Goal: Find contact information: Find contact information

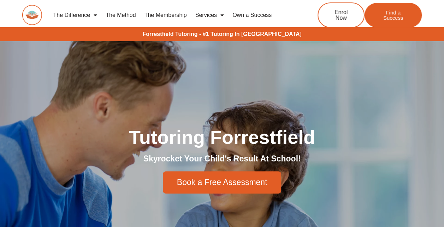
click at [130, 95] on div "Tutoring Forrestfield Skyrocket Your Child's Result At School! Book a Free Asse…" at bounding box center [222, 160] width 402 height 239
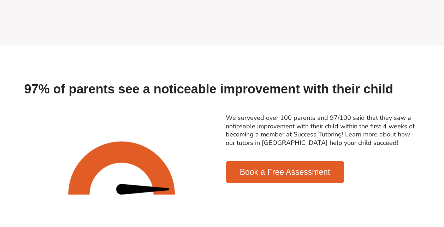
scroll to position [741, 0]
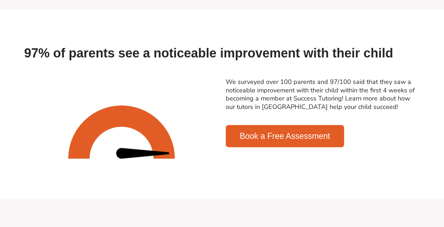
click at [220, 111] on div at bounding box center [121, 132] width 201 height 116
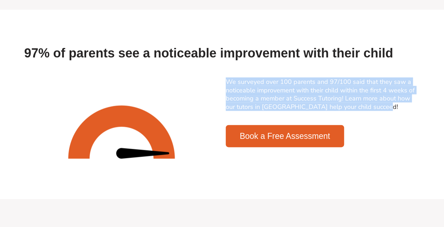
drag, startPoint x: 224, startPoint y: 96, endPoint x: 366, endPoint y: 128, distance: 145.1
click at [366, 128] on div "We surveyed over 100 parents and 97/100 said that they saw a noticeable improve…" at bounding box center [322, 131] width 201 height 115
copy link "We surveyed over 100 parents and 97/100 said that they saw a noticeable improve…"
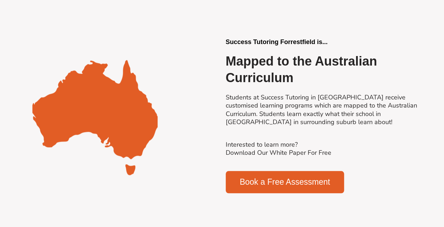
scroll to position [1623, 0]
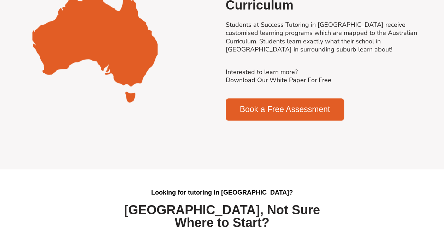
click at [348, 84] on div "Success Tutoring Forrestfield is... Mapped to the Australian Curriculum Student…" at bounding box center [322, 43] width 201 height 162
click at [318, 54] on h2 "Students at Success Tutoring in Forrestfield receive customised learning progra…" at bounding box center [323, 37] width 194 height 33
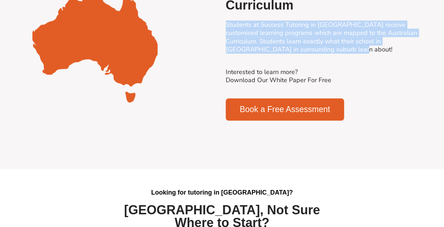
drag, startPoint x: 319, startPoint y: 66, endPoint x: 226, endPoint y: 44, distance: 95.4
click at [226, 44] on h2 "Students at Success Tutoring in Forrestfield receive customised learning progra…" at bounding box center [323, 37] width 194 height 33
copy link "Students at Success Tutoring in Forrestfield receive customised learning progra…"
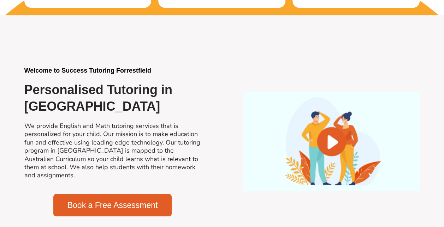
scroll to position [494, 0]
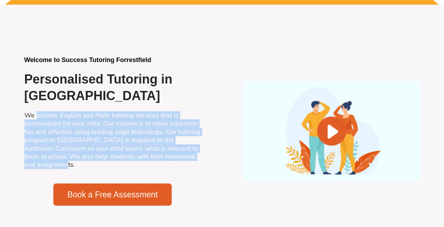
drag, startPoint x: 36, startPoint y: 116, endPoint x: 155, endPoint y: 160, distance: 126.2
click at [155, 161] on h2 "We provide English and Math tutoring services that is personalized for your chi…" at bounding box center [112, 141] width 176 height 58
drag, startPoint x: 155, startPoint y: 160, endPoint x: 147, endPoint y: 161, distance: 7.8
click at [147, 161] on h2 "We provide English and Math tutoring services that is personalized for your chi…" at bounding box center [112, 141] width 176 height 58
click at [51, 114] on h2 "We provide English and Math tutoring services that is personalized for your chi…" at bounding box center [112, 141] width 176 height 58
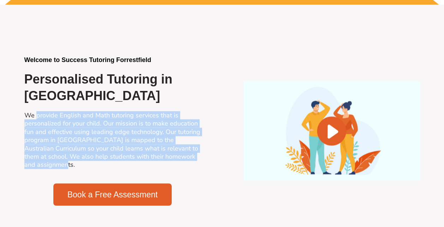
drag, startPoint x: 37, startPoint y: 115, endPoint x: 96, endPoint y: 163, distance: 76.3
click at [96, 163] on h2 "We provide English and Math tutoring services that is personalized for your chi…" at bounding box center [112, 141] width 176 height 58
drag, startPoint x: 96, startPoint y: 163, endPoint x: 93, endPoint y: 145, distance: 18.7
copy h2 "provide English and Math tutoring services that is personalized for your child.…"
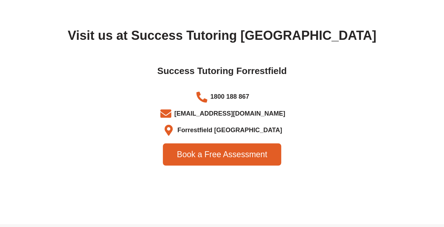
scroll to position [2287, 0]
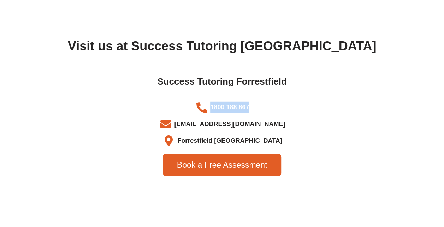
drag, startPoint x: 259, startPoint y: 121, endPoint x: 208, endPoint y: 121, distance: 51.2
click at [208, 116] on li "1800 188 867" at bounding box center [222, 109] width 388 height 14
copy span "1800 188 867"
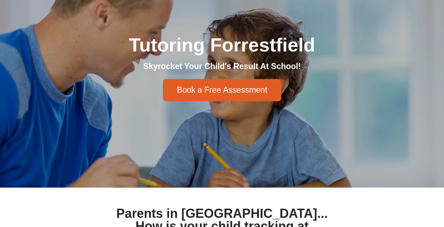
scroll to position [0, 0]
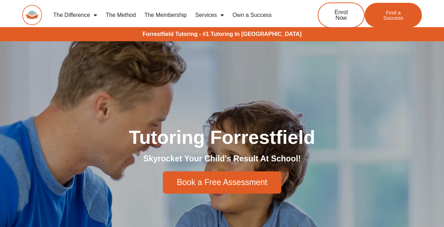
click at [32, 12] on img at bounding box center [32, 15] width 20 height 20
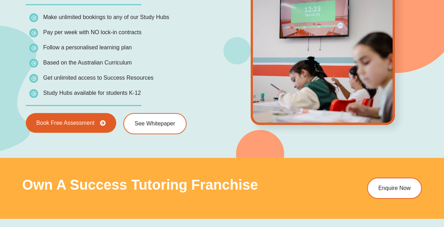
scroll to position [988, 0]
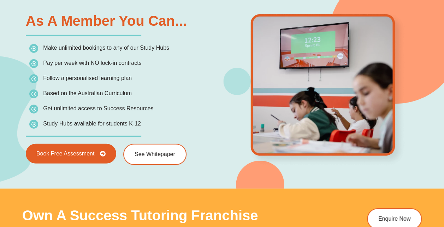
click at [279, 97] on img at bounding box center [327, 89] width 158 height 155
